Goal: Transaction & Acquisition: Purchase product/service

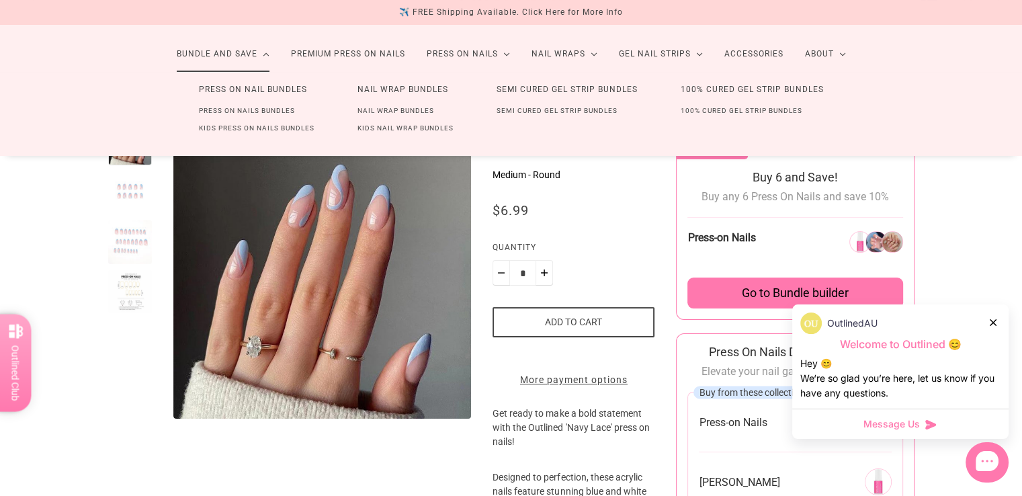
click at [242, 96] on link "Press On Nail Bundles" at bounding box center [252, 89] width 151 height 25
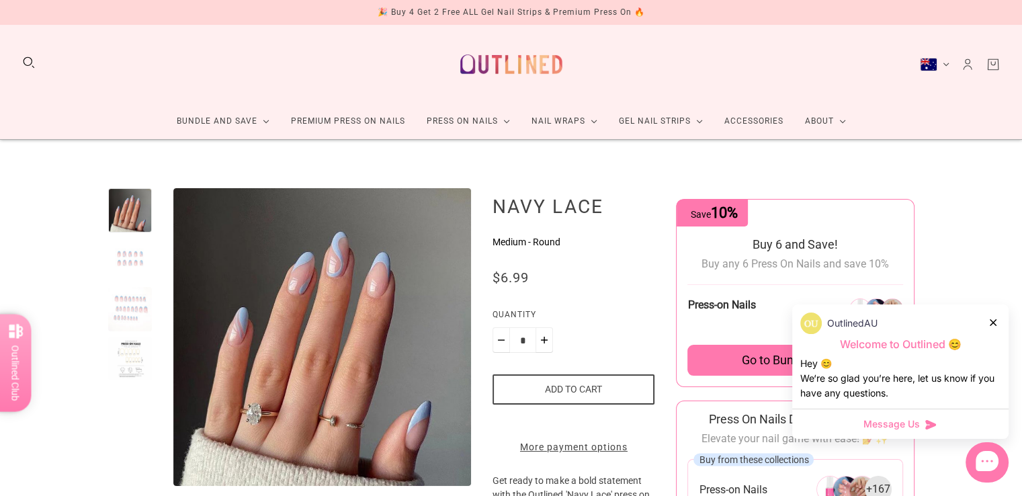
click at [994, 319] on icon at bounding box center [992, 322] width 7 height 7
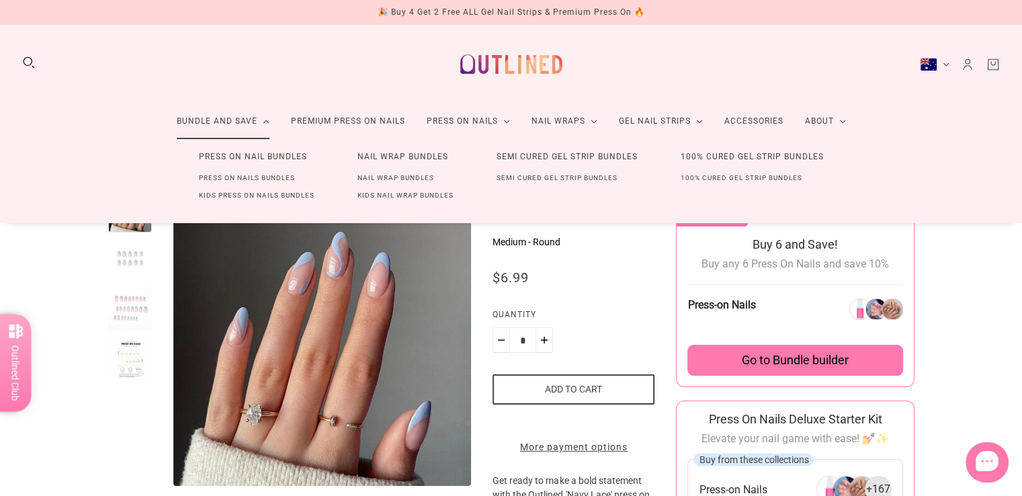
click at [266, 160] on link "Press On Nail Bundles" at bounding box center [252, 156] width 151 height 25
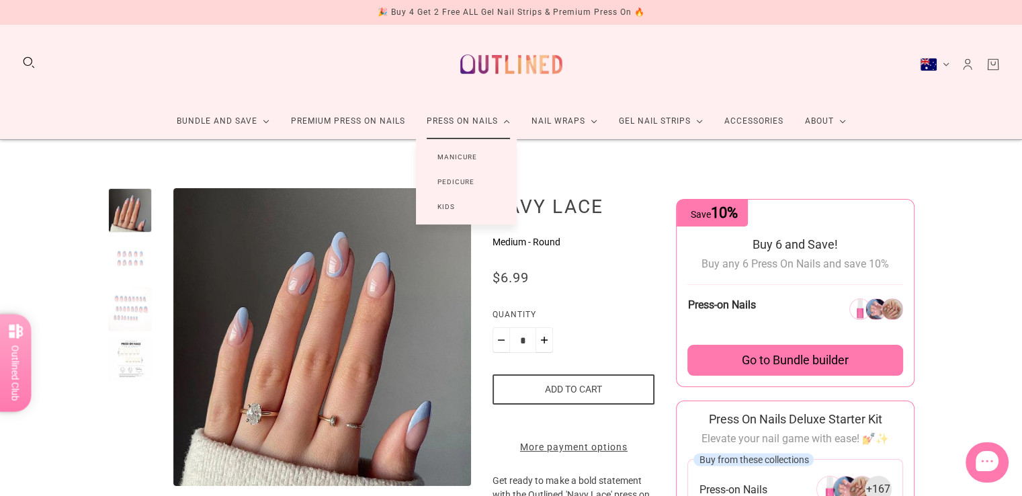
click at [474, 124] on link "Press On Nails" at bounding box center [468, 121] width 105 height 36
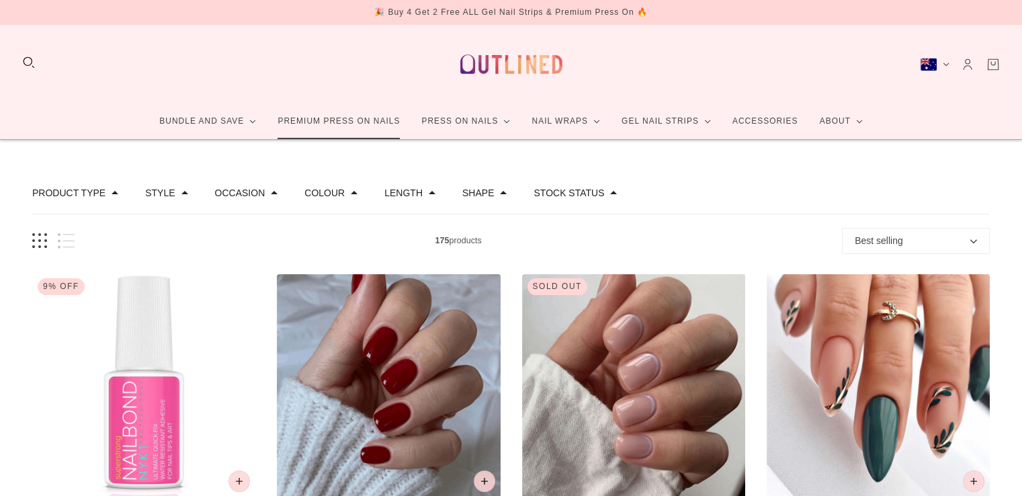
click at [347, 124] on link "Premium Press On Nails" at bounding box center [339, 121] width 144 height 36
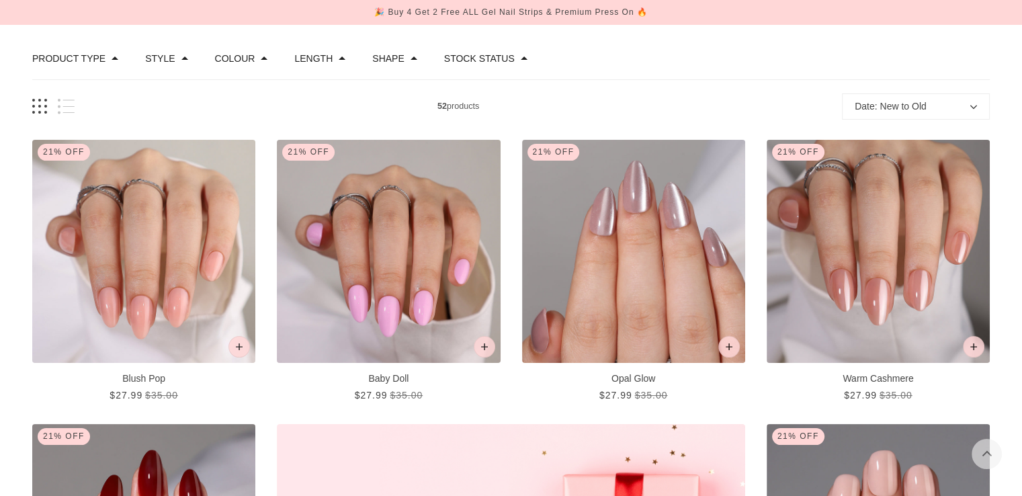
scroll to position [134, 0]
